Goal: Task Accomplishment & Management: Manage account settings

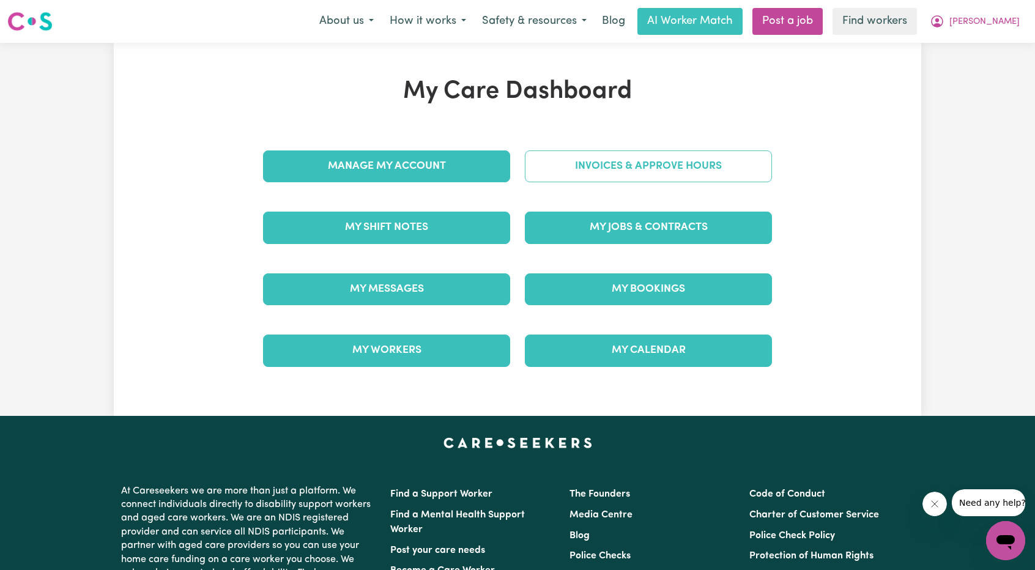
click at [607, 182] on link "Invoices & Approve Hours" at bounding box center [648, 166] width 247 height 32
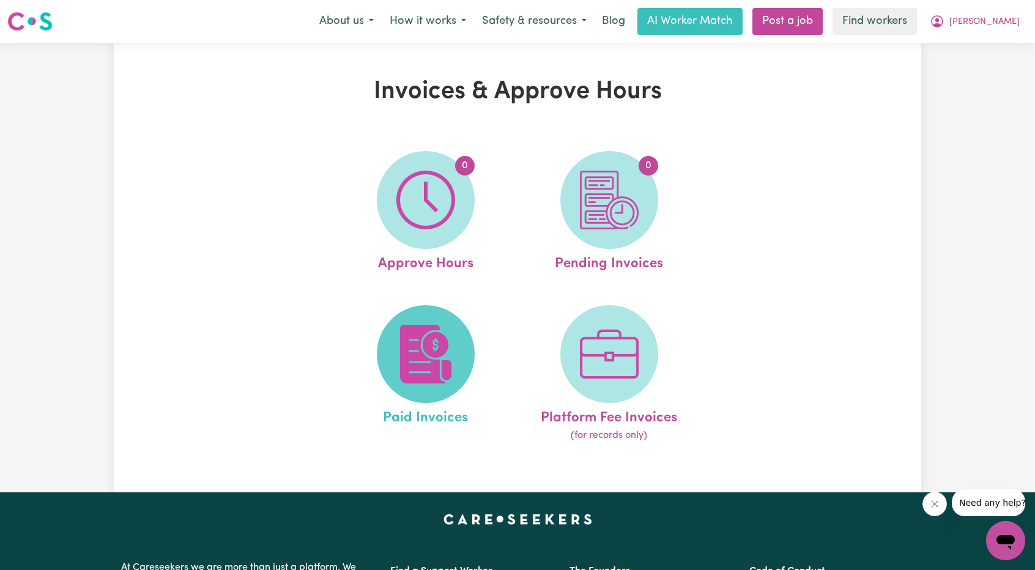
click at [431, 331] on img at bounding box center [425, 354] width 59 height 59
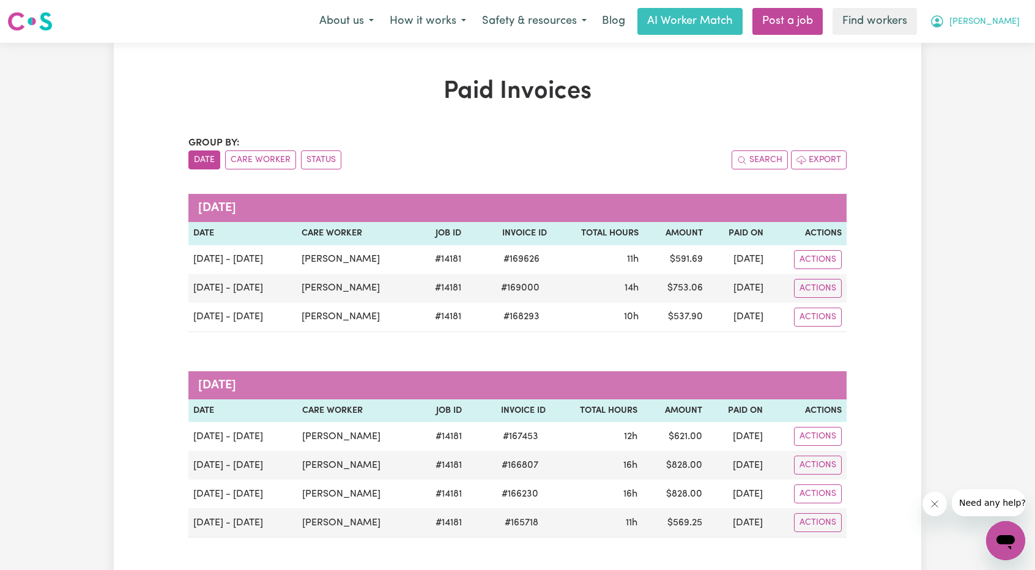
click at [1006, 21] on span "[PERSON_NAME]" at bounding box center [984, 21] width 70 height 13
click at [966, 69] on link "Logout" at bounding box center [978, 70] width 97 height 23
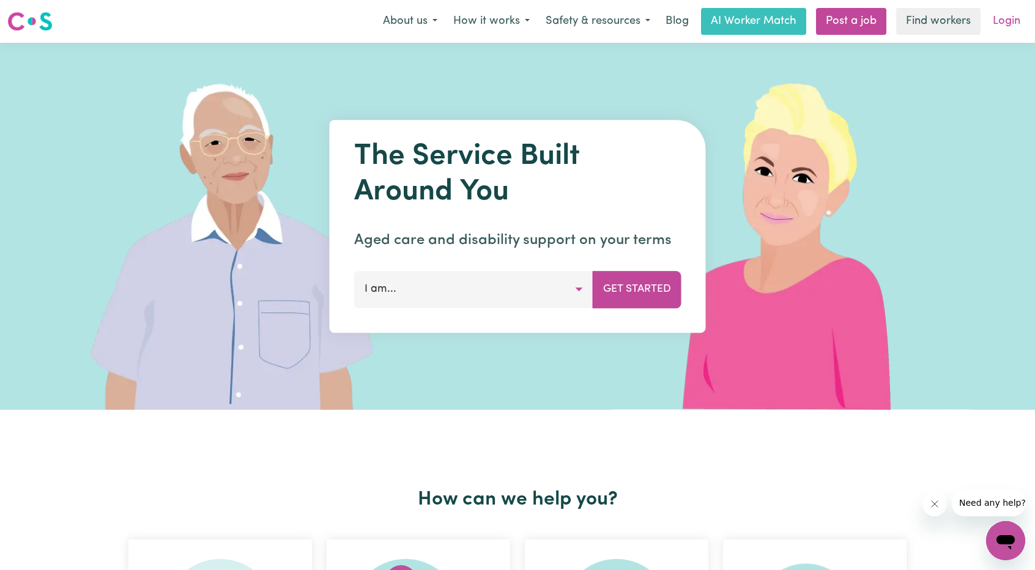
click at [1010, 23] on link "Login" at bounding box center [1006, 21] width 42 height 27
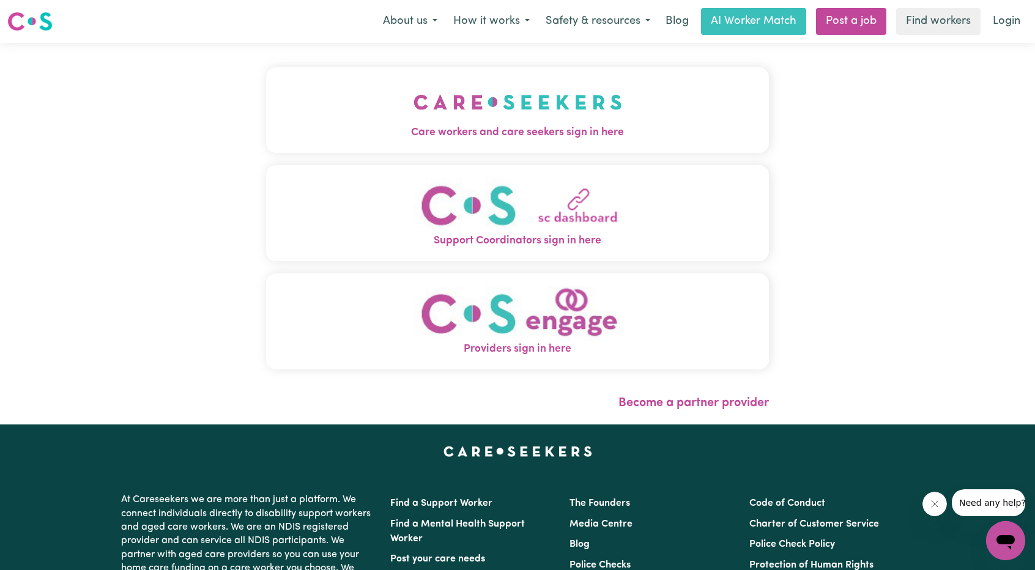
click at [522, 113] on button "Care workers and care seekers sign in here" at bounding box center [517, 110] width 503 height 86
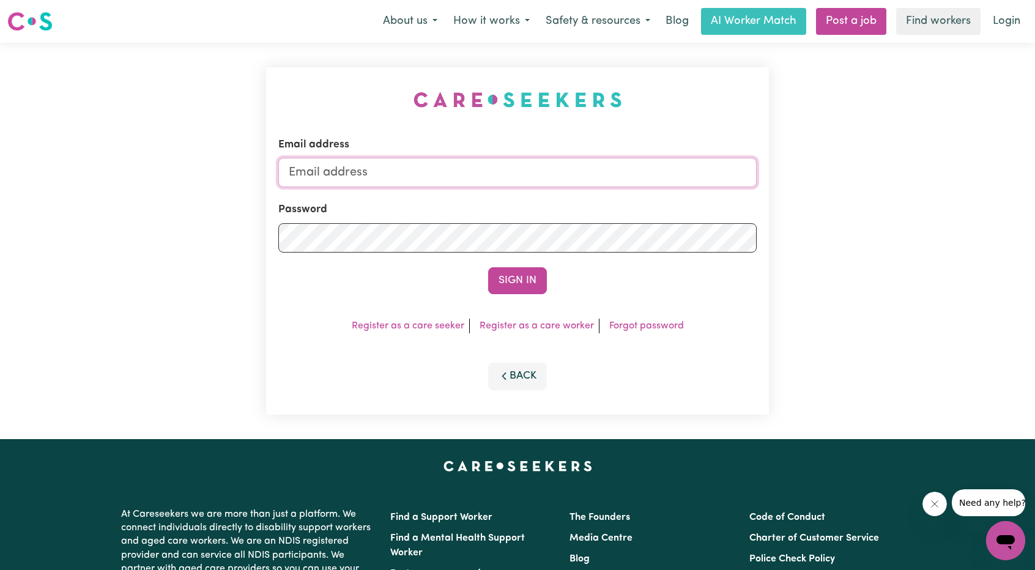
click at [468, 170] on input "Email address" at bounding box center [517, 172] width 478 height 29
drag, startPoint x: 355, startPoint y: 173, endPoint x: 654, endPoint y: 187, distance: 299.4
click at [643, 187] on input "[EMAIL_ADDRESS][PERSON_NAME][DOMAIN_NAME]" at bounding box center [517, 172] width 478 height 29
type input "superuser~[EMAIL_ADDRESS][DOMAIN_NAME]"
click at [513, 267] on form "Email address superuser~[EMAIL_ADDRESS][DOMAIN_NAME] Password Sign In" at bounding box center [517, 215] width 478 height 157
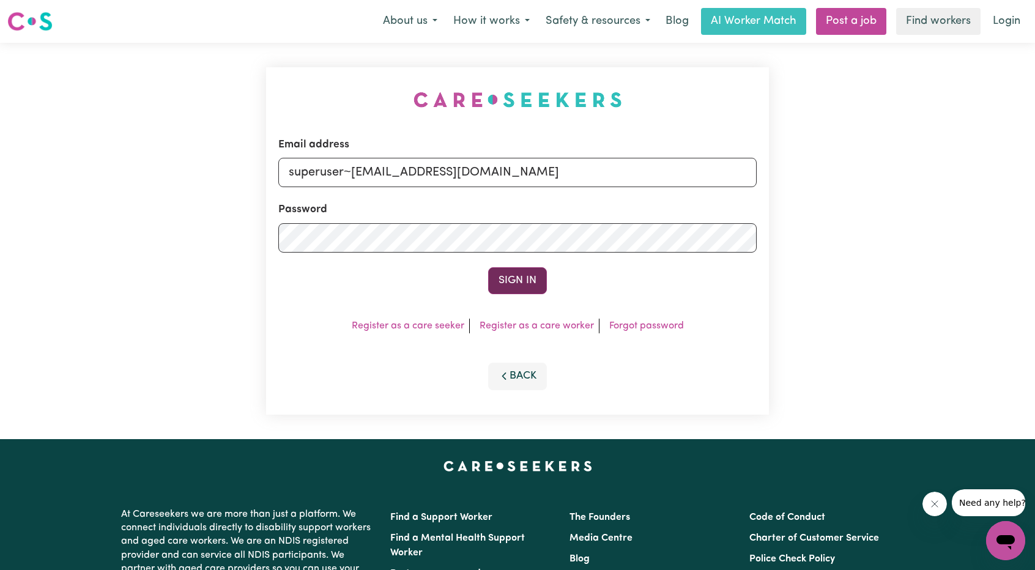
click at [520, 283] on button "Sign In" at bounding box center [517, 280] width 59 height 27
